Goal: Transaction & Acquisition: Purchase product/service

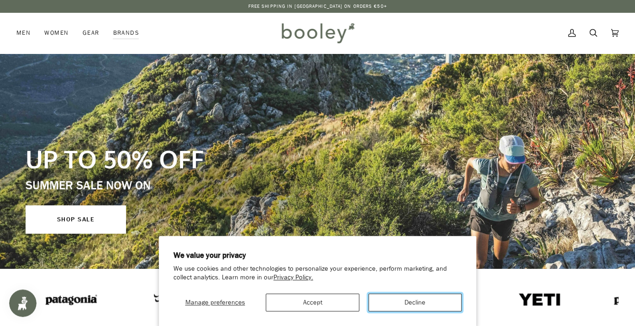
click at [405, 302] on button "Decline" at bounding box center [415, 302] width 93 height 18
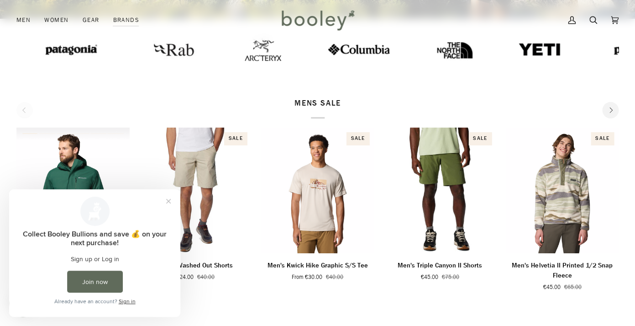
scroll to position [251, 0]
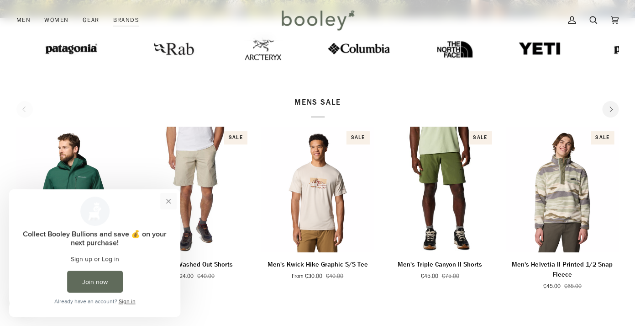
click at [165, 205] on button "Close prompt" at bounding box center [168, 201] width 16 height 16
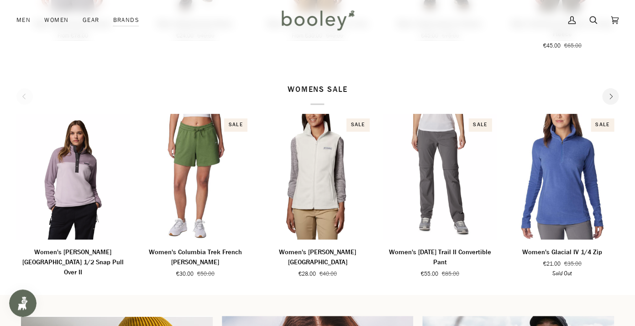
scroll to position [491, 0]
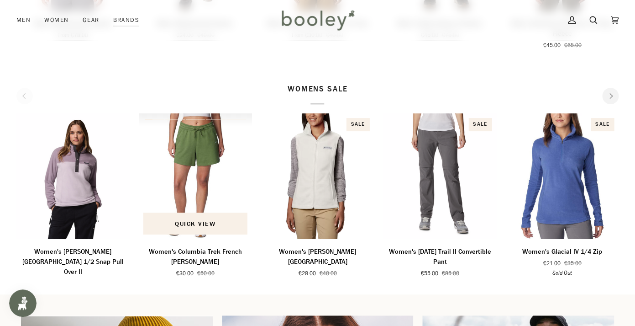
click at [191, 157] on img "Women's Columbia Trek French Terry Shorts" at bounding box center [195, 176] width 113 height 126
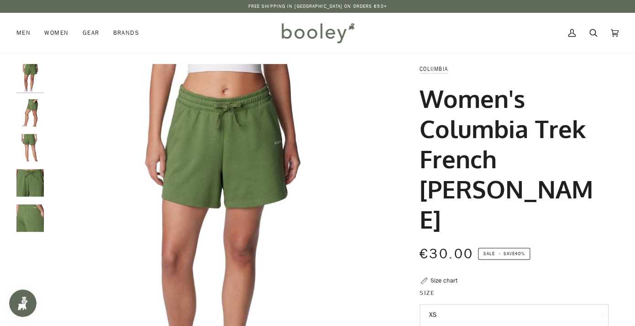
click at [32, 109] on img "Columbia Women's Columbia Trek French Terry Shorts Canteen - Booley Galway" at bounding box center [29, 112] width 27 height 27
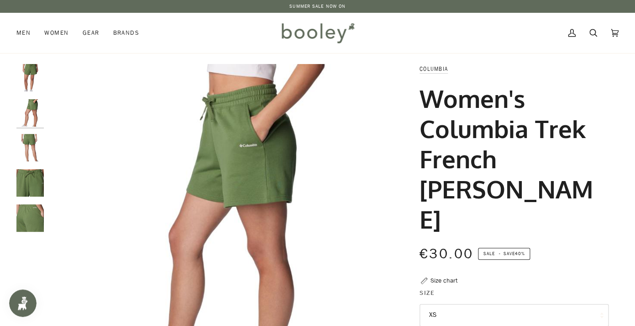
click at [32, 151] on img "Columbia Women's Columbia Trek French Terry Shorts Canteen - Booley Galway" at bounding box center [29, 147] width 27 height 27
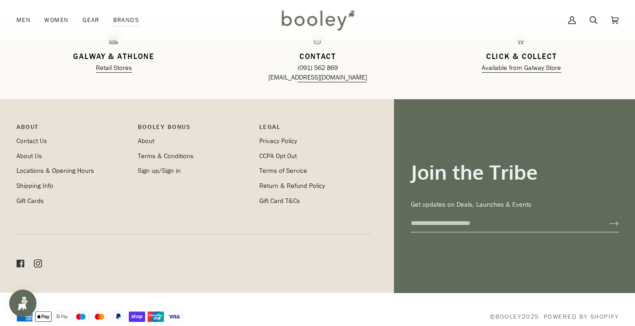
scroll to position [1470, 0]
